Goal: Information Seeking & Learning: Learn about a topic

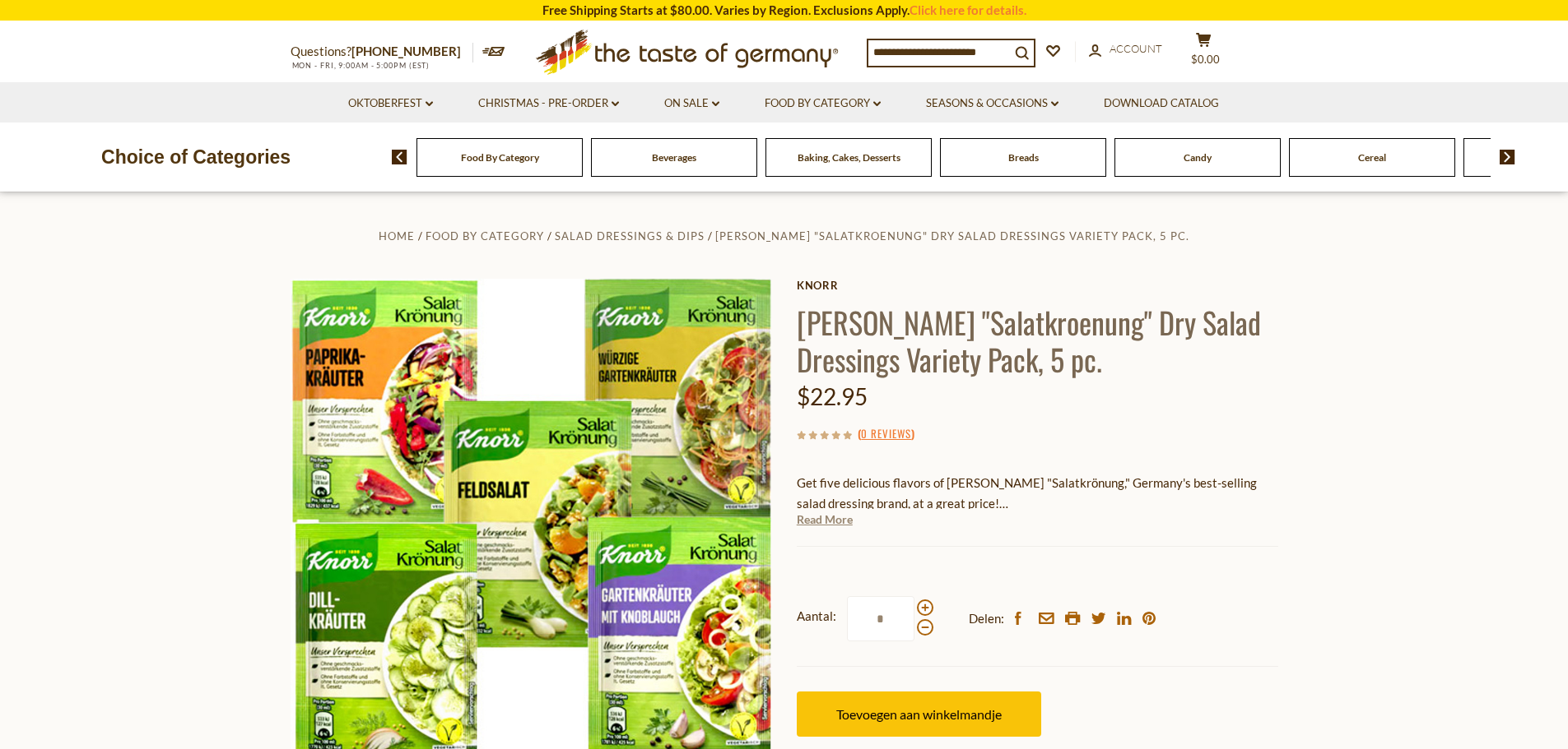
click at [819, 525] on link "Read More" at bounding box center [824, 520] width 56 height 16
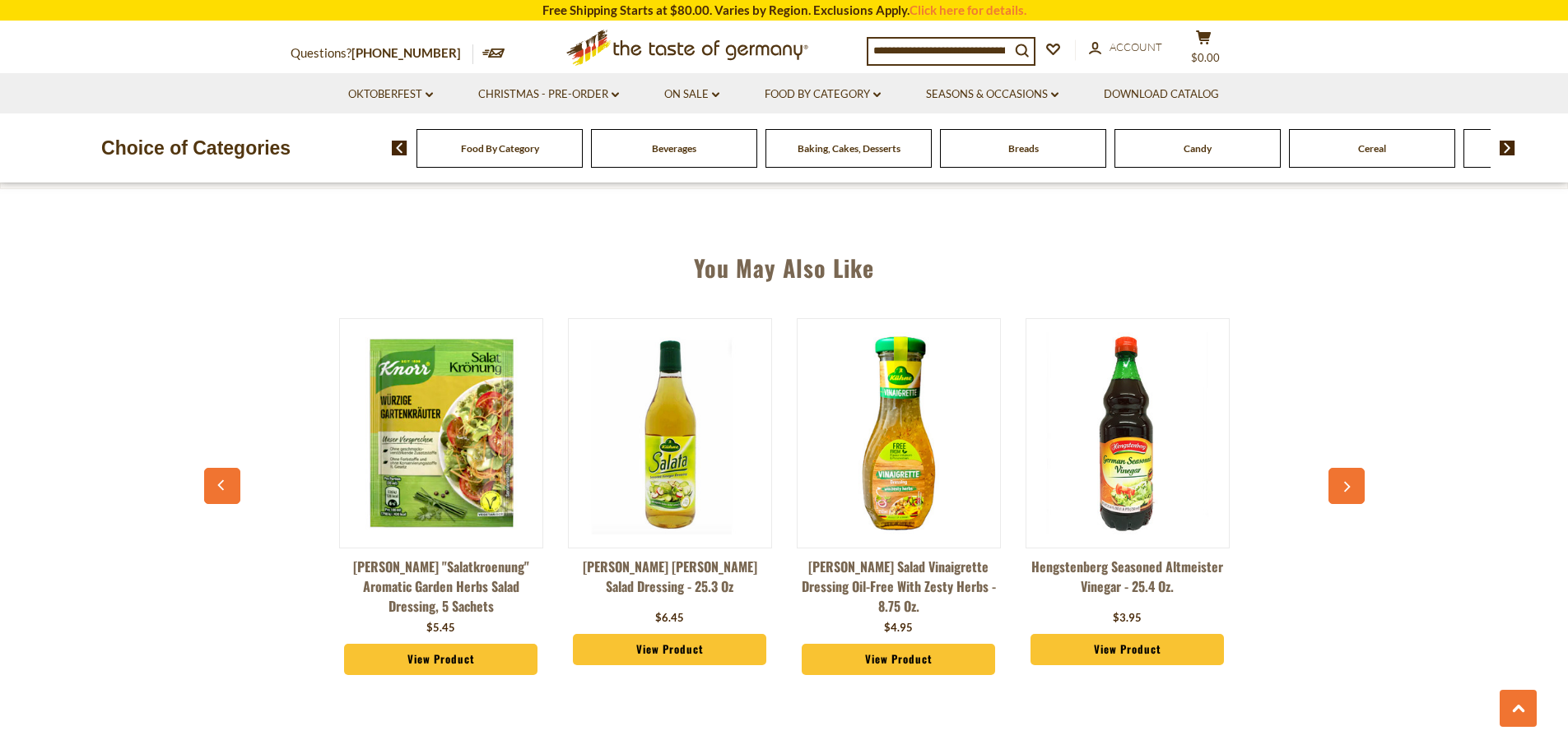
scroll to position [1233, 0]
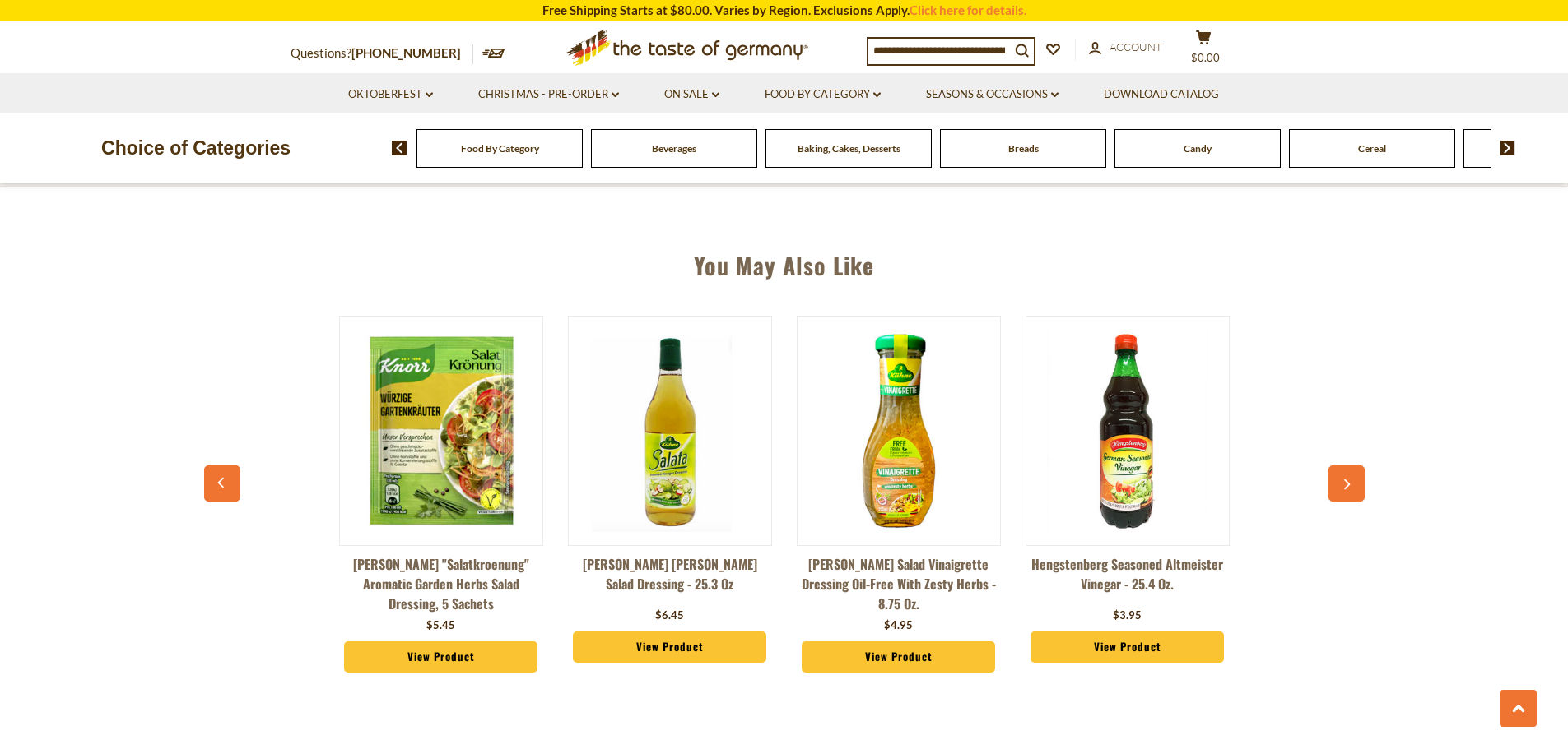
click at [454, 432] on img at bounding box center [440, 430] width 202 height 202
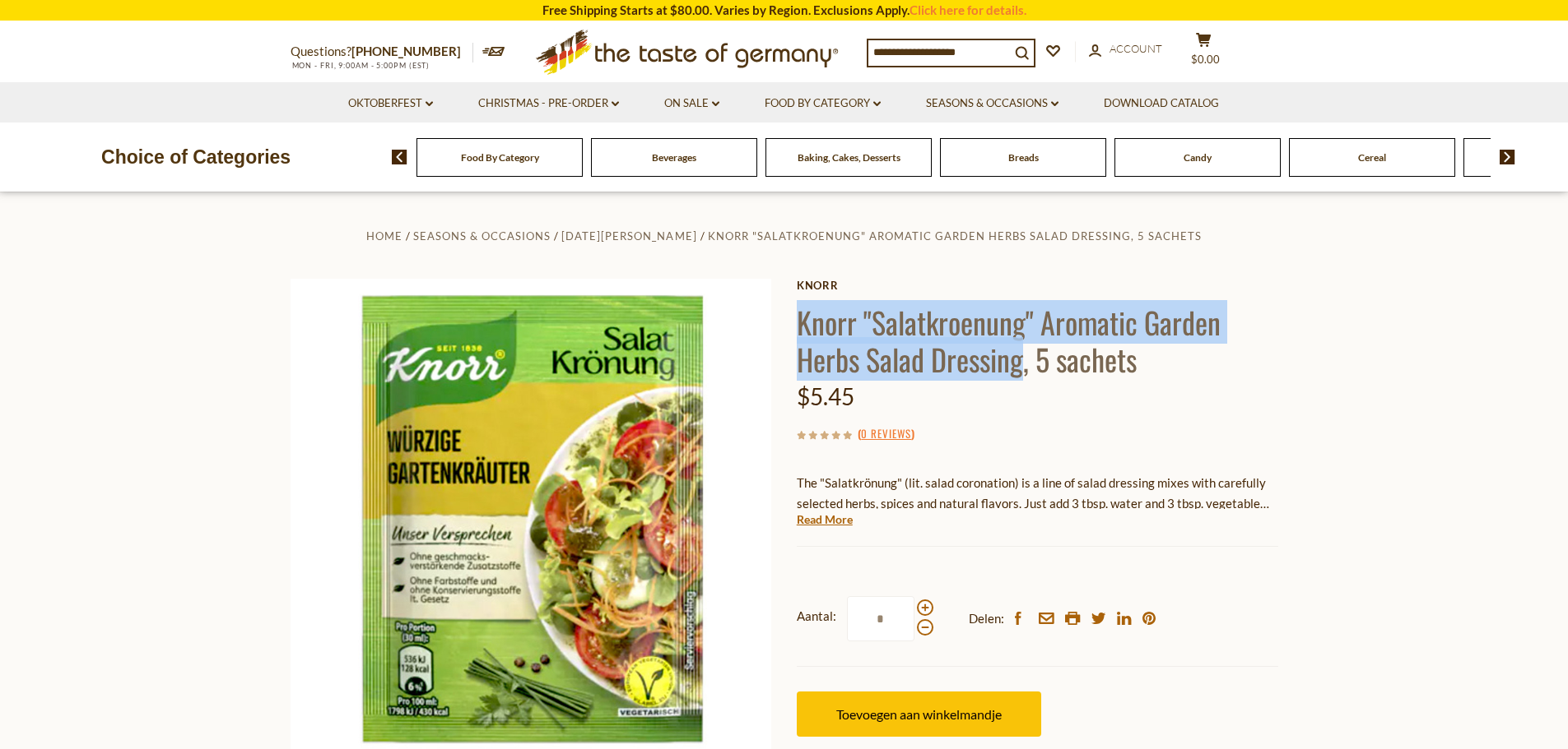
drag, startPoint x: 801, startPoint y: 315, endPoint x: 1023, endPoint y: 377, distance: 230.5
click at [1023, 377] on h1 "[PERSON_NAME] "Salatkroenung" Aromatic Garden Herbs Salad Dressing, 5 sachets" at bounding box center [1038, 340] width 482 height 74
copy h1 "Knorr "Salatkroenung" Aromatic Garden Herbs Salad Dressing"
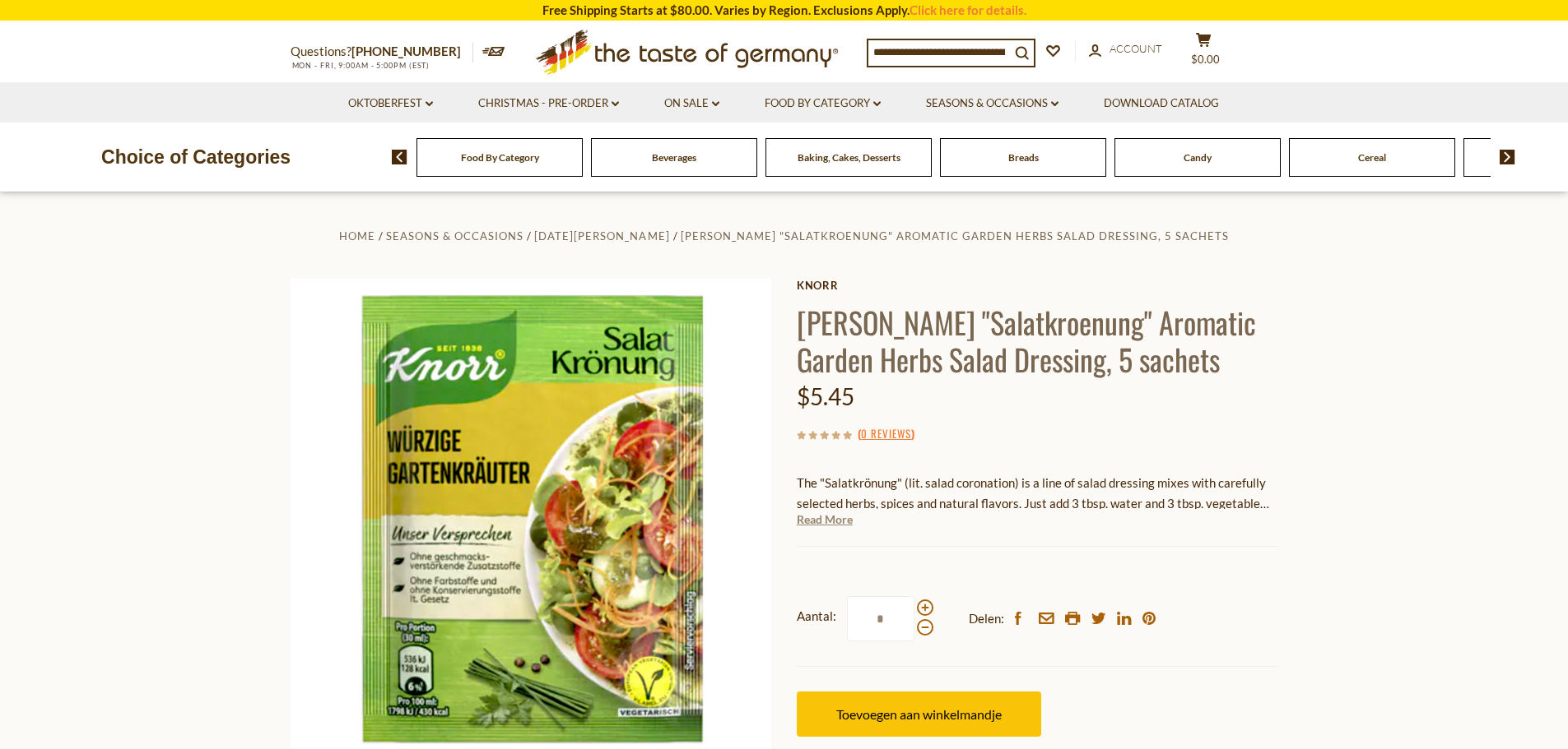
click at [833, 519] on link "Read More" at bounding box center [824, 520] width 56 height 16
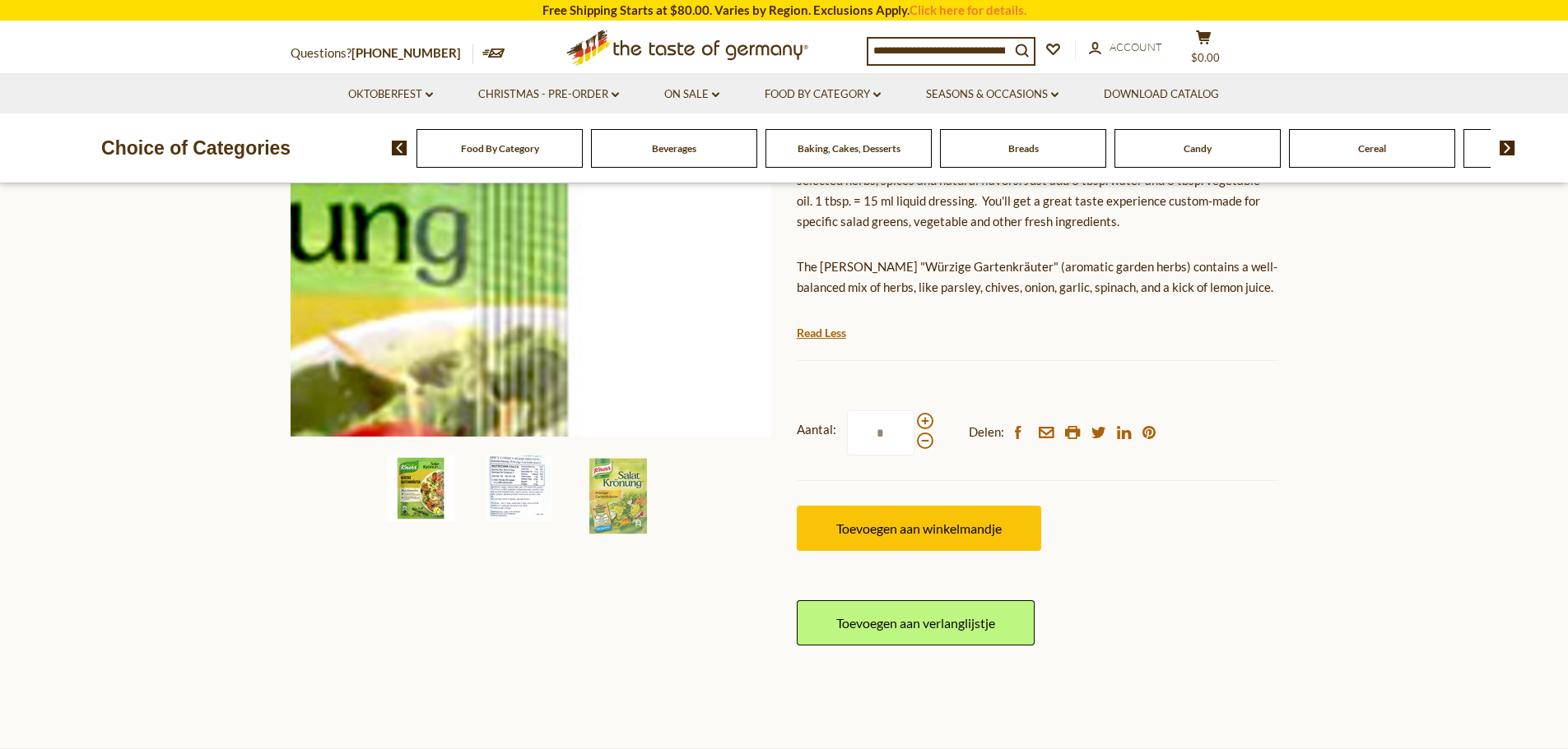
scroll to position [247, 0]
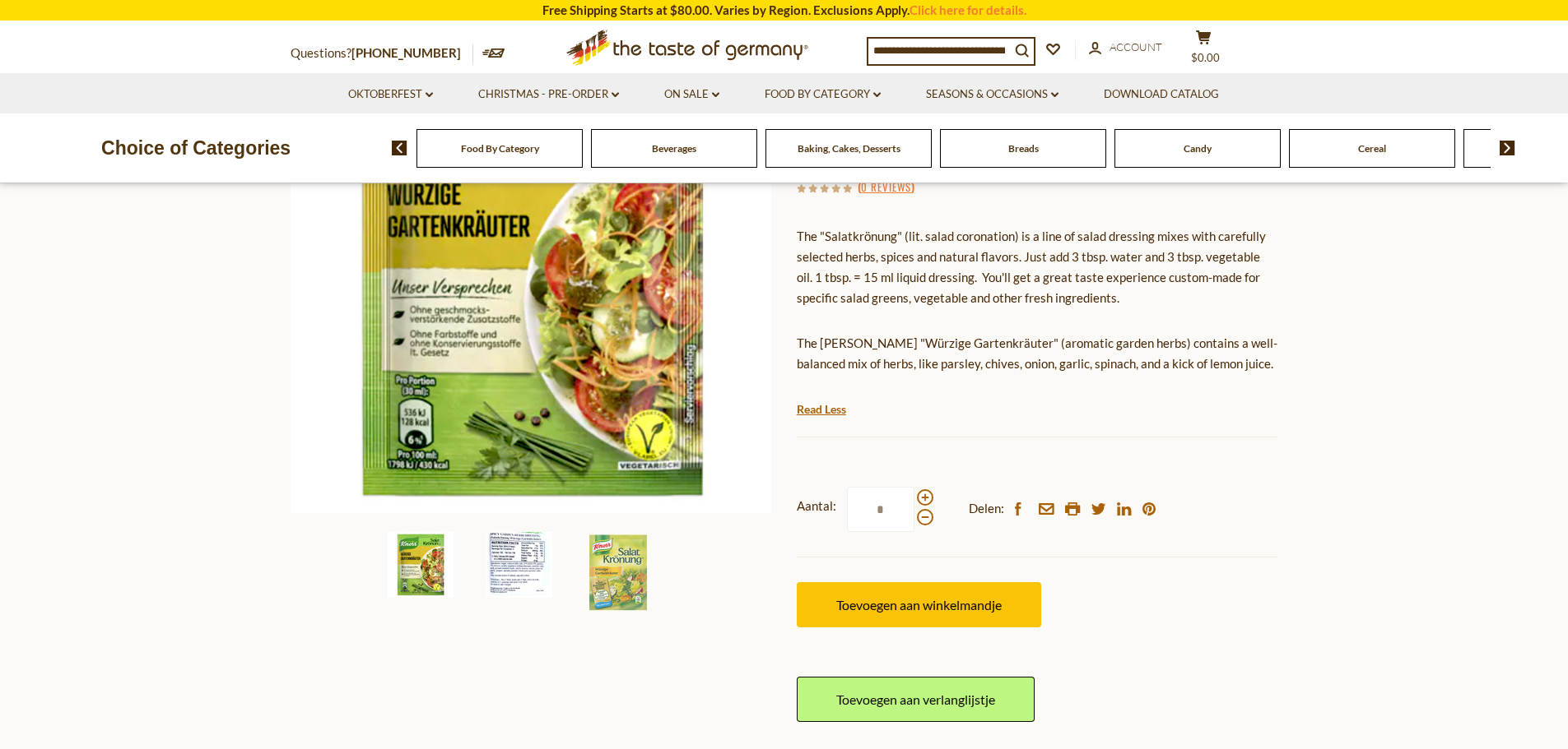
click at [528, 568] on img at bounding box center [519, 564] width 65 height 65
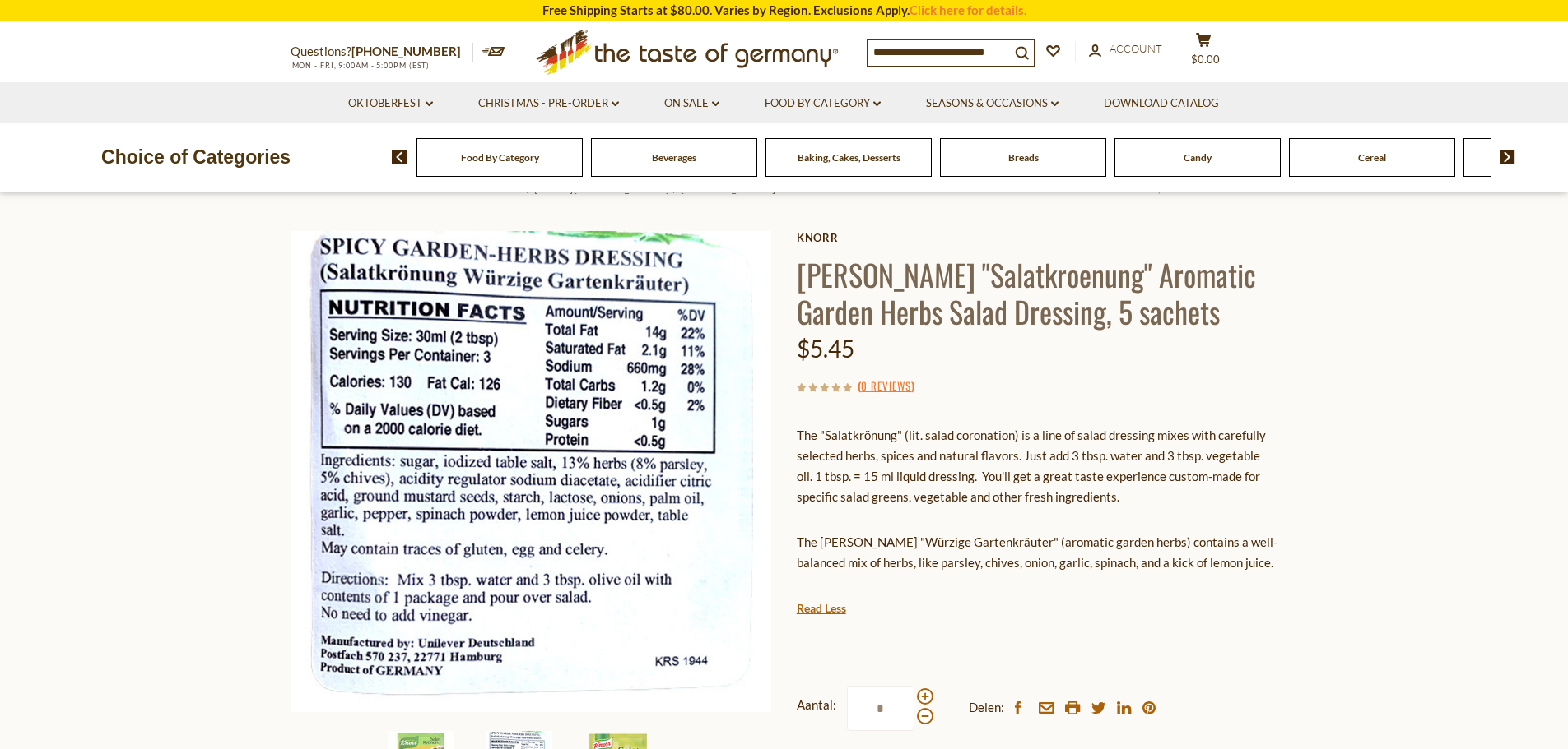
scroll to position [0, 0]
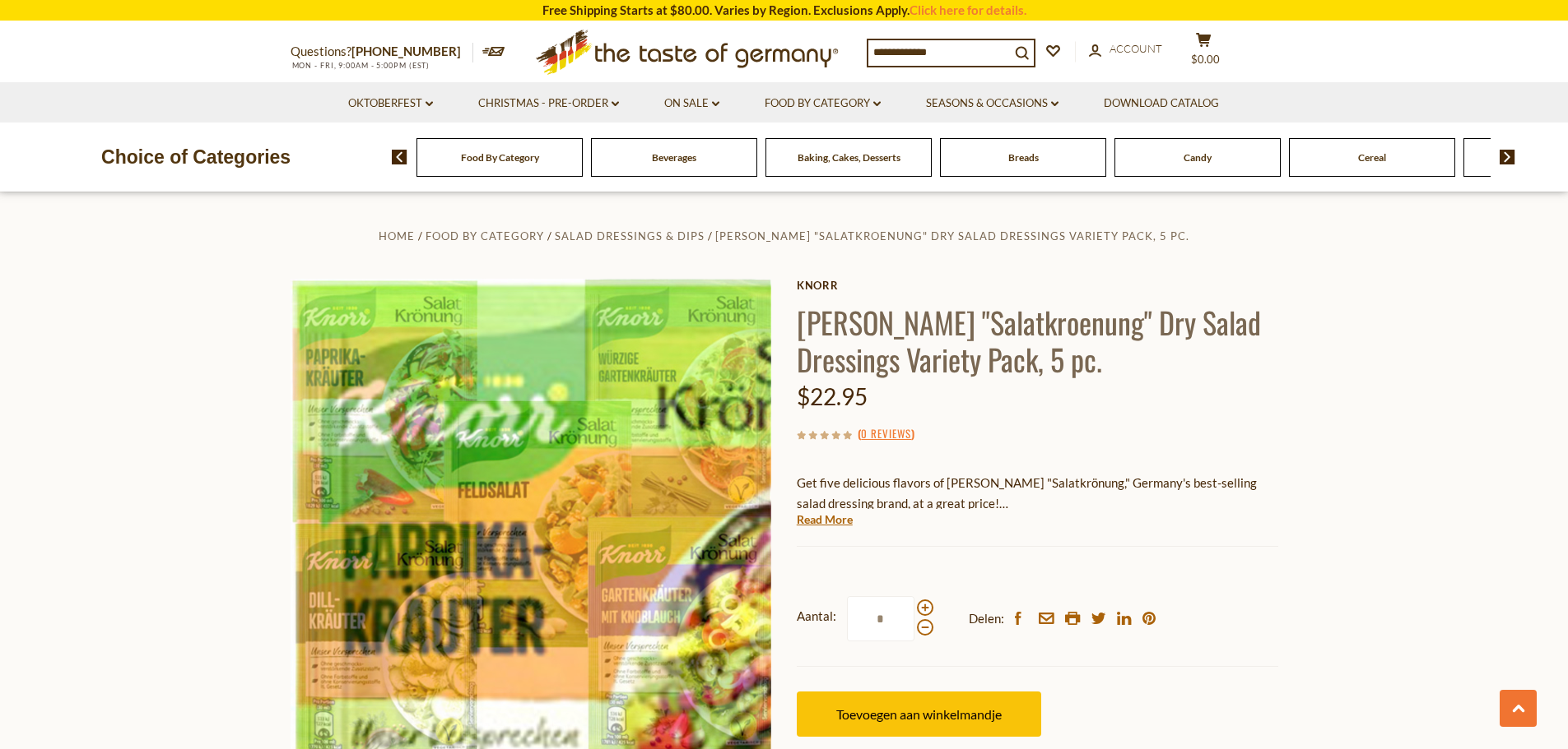
scroll to position [1233, 0]
